Goal: Obtain resource: Obtain resource

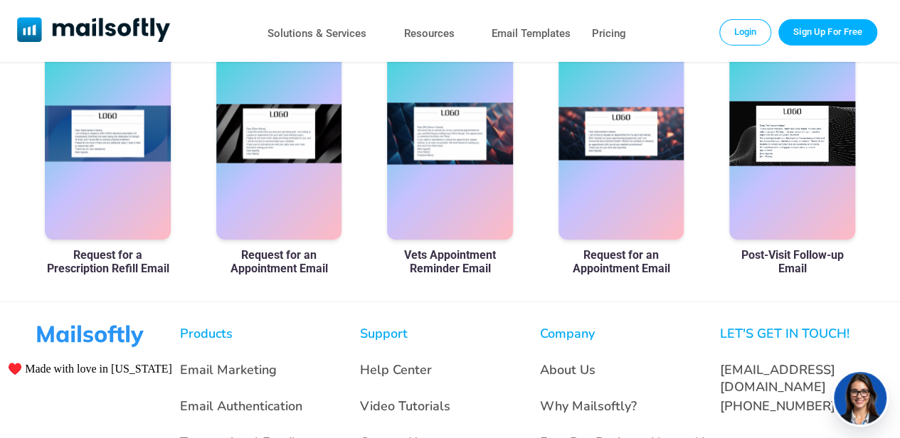
scroll to position [916, 0]
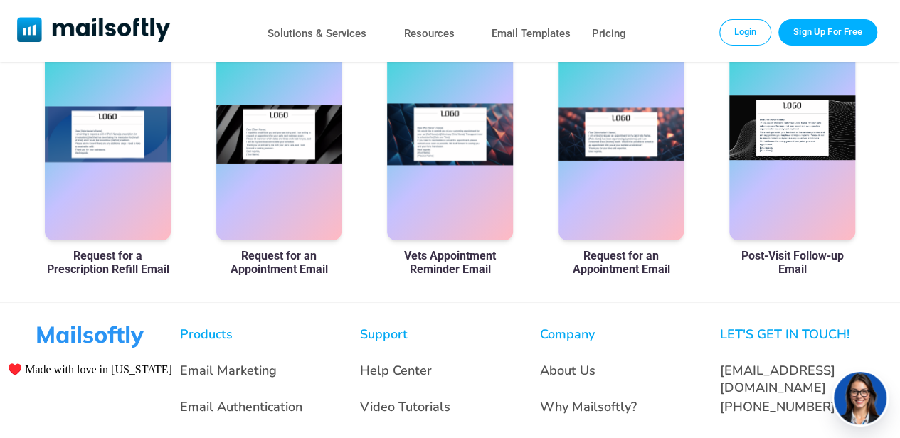
click at [798, 107] on div at bounding box center [792, 133] width 126 height 213
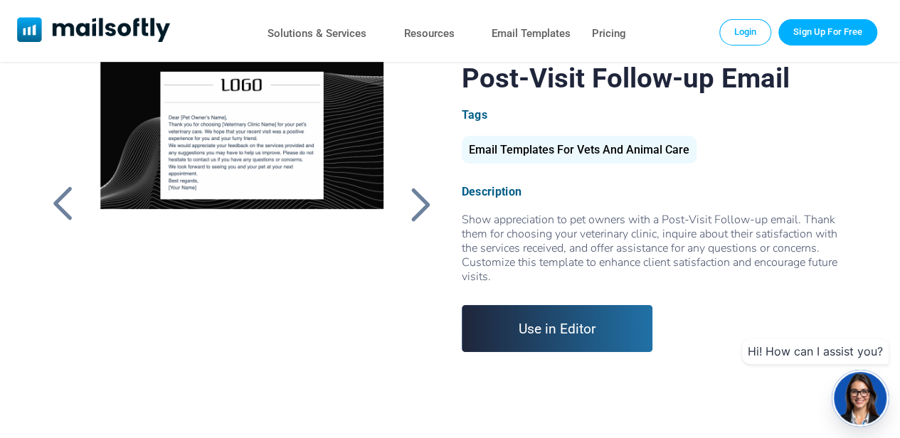
scroll to position [64, 0]
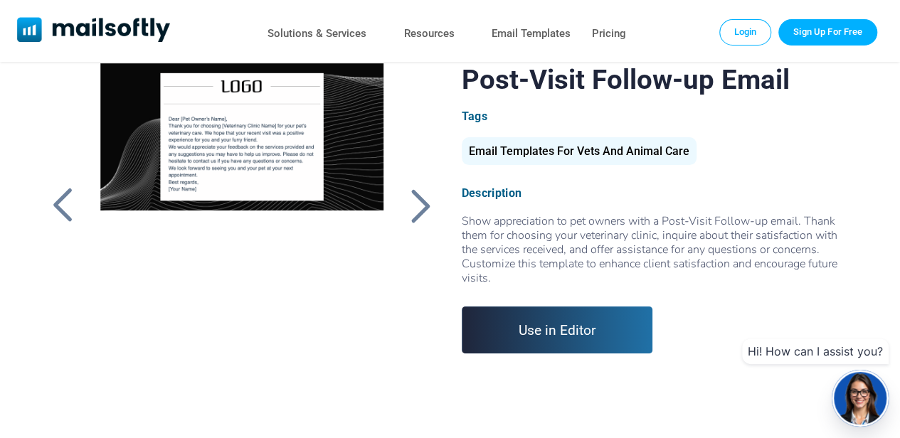
click at [225, 230] on div at bounding box center [242, 241] width 315 height 356
